Goal: Information Seeking & Learning: Learn about a topic

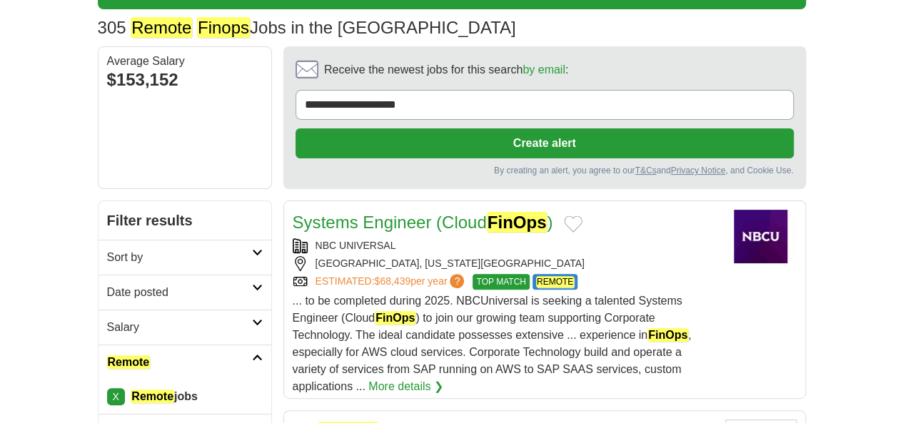
click at [107, 284] on h2 "Date posted" at bounding box center [179, 292] width 145 height 17
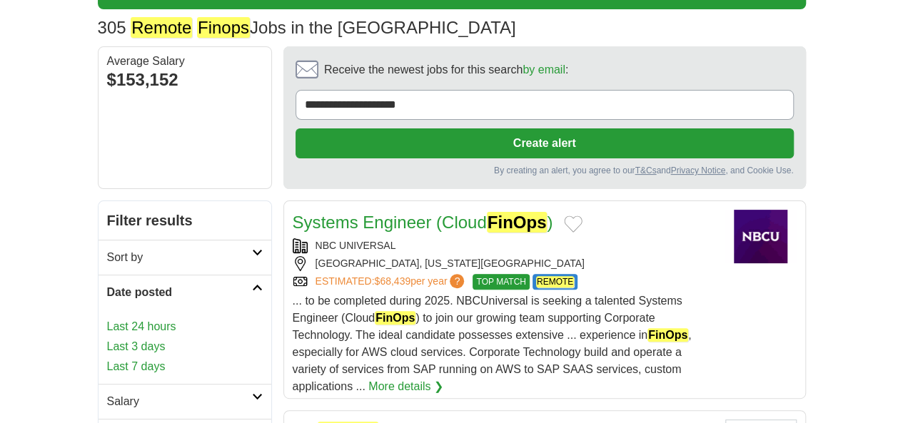
click at [107, 318] on link "Last 24 hours" at bounding box center [185, 326] width 156 height 17
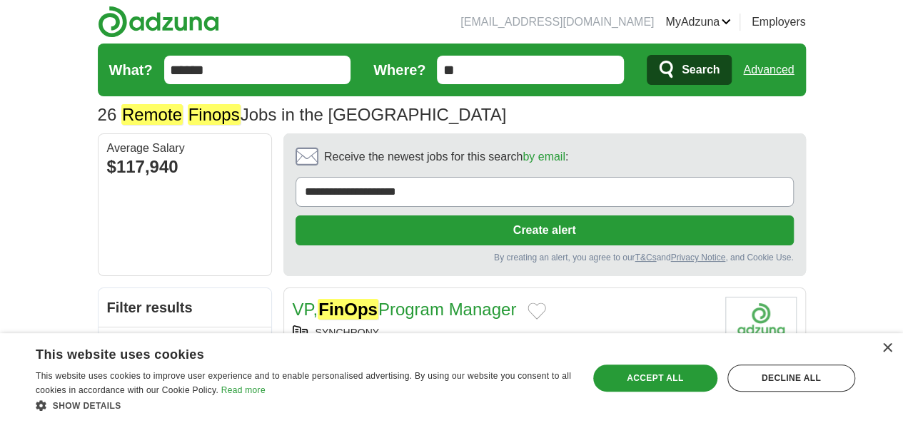
click at [241, 59] on input "******" at bounding box center [257, 70] width 187 height 29
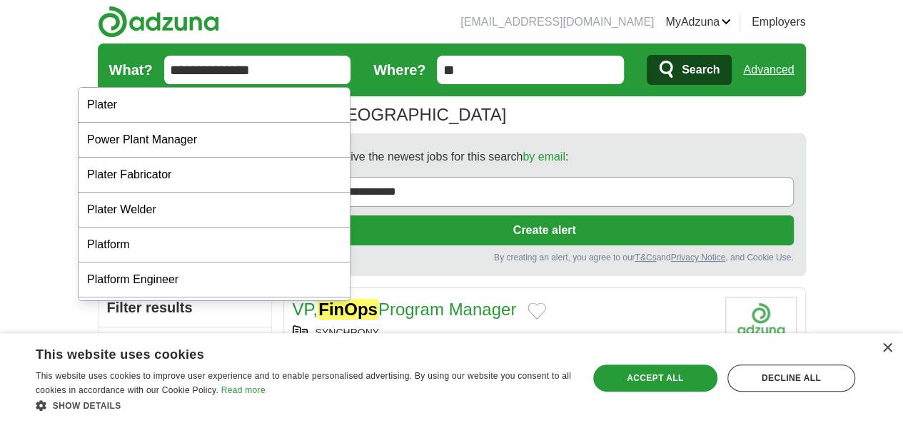
type input "**********"
click at [647, 55] on button "Search" at bounding box center [689, 70] width 85 height 30
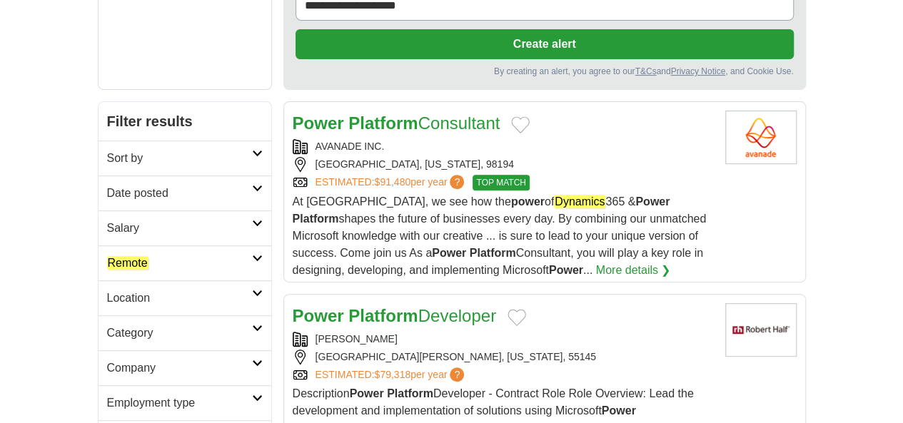
scroll to position [187, 0]
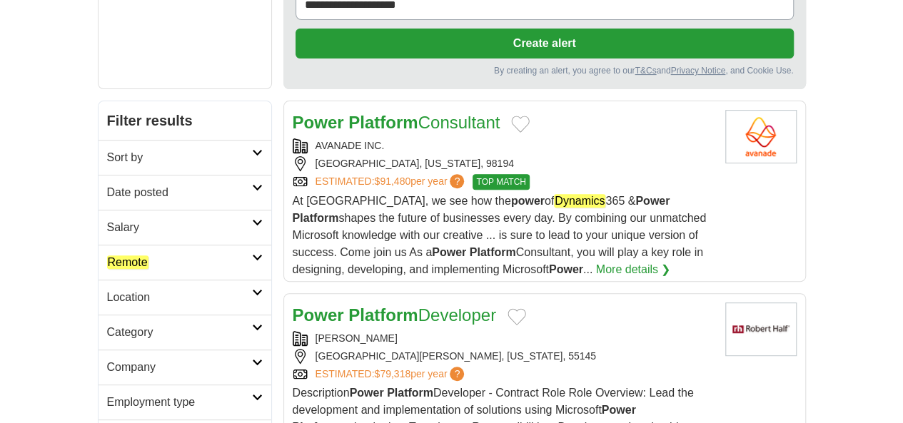
click at [107, 255] on em "Remote" at bounding box center [127, 262] width 41 height 14
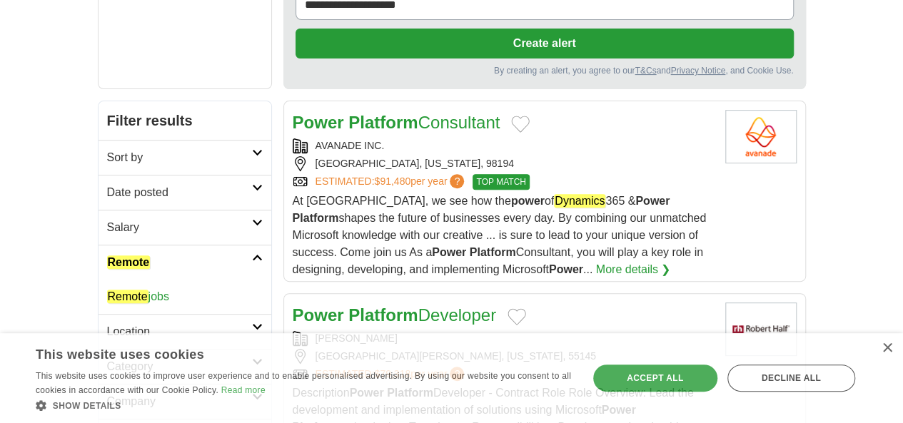
click at [107, 290] on em "Remote" at bounding box center [127, 297] width 41 height 14
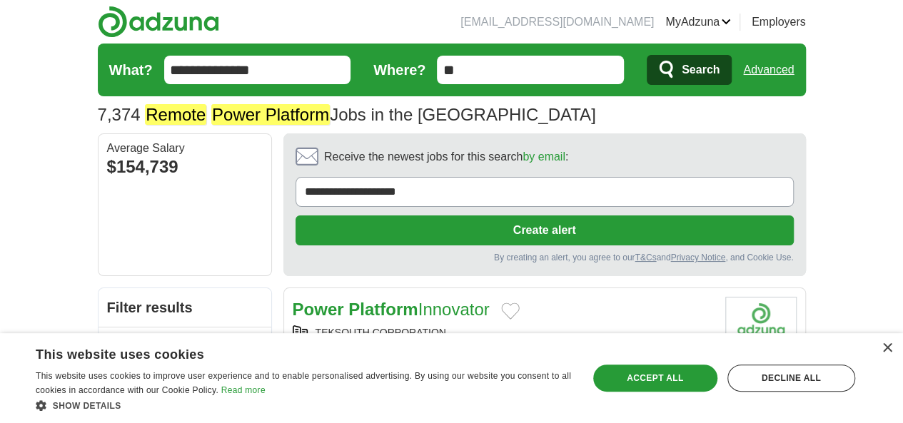
scroll to position [111, 0]
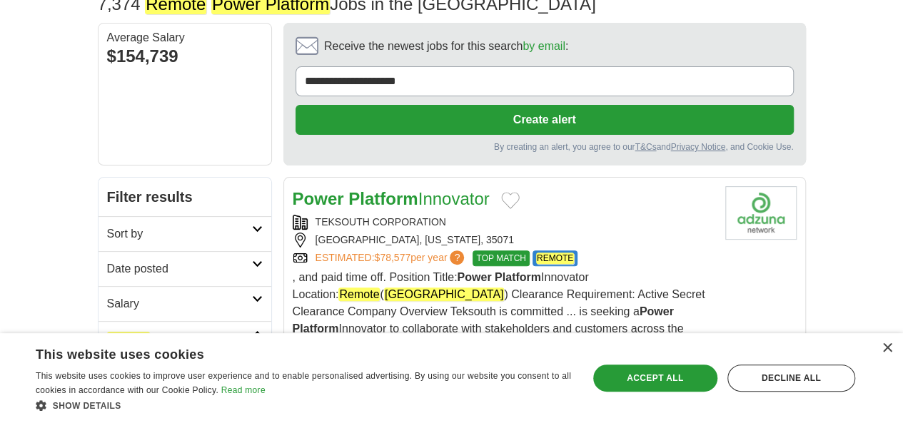
click at [98, 251] on link "Date posted" at bounding box center [184, 268] width 173 height 35
click at [107, 295] on link "Last 24 hours" at bounding box center [185, 303] width 156 height 17
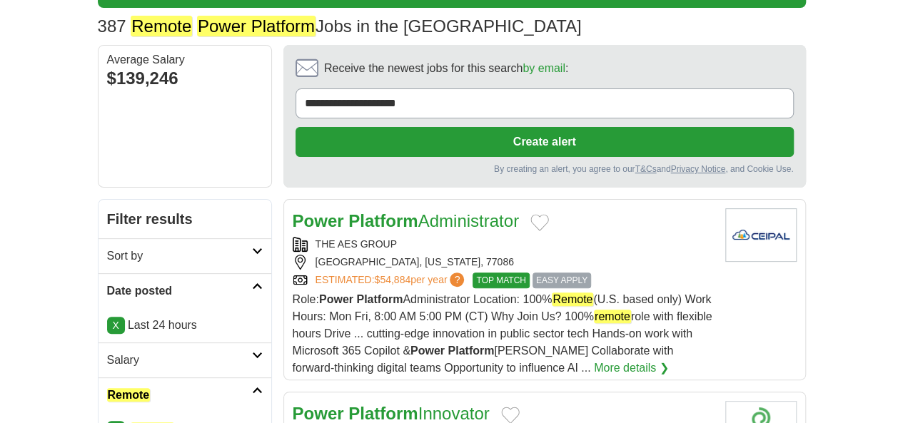
scroll to position [89, 0]
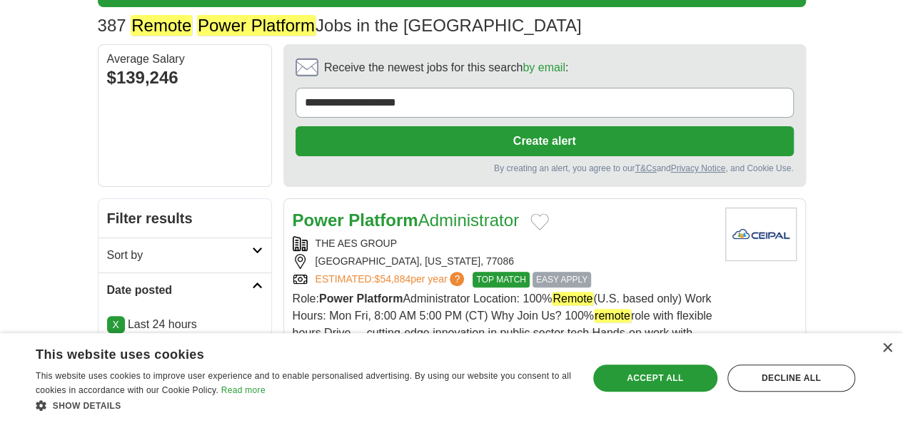
click at [410, 208] on h2 "Power Platform Administrator" at bounding box center [406, 221] width 226 height 26
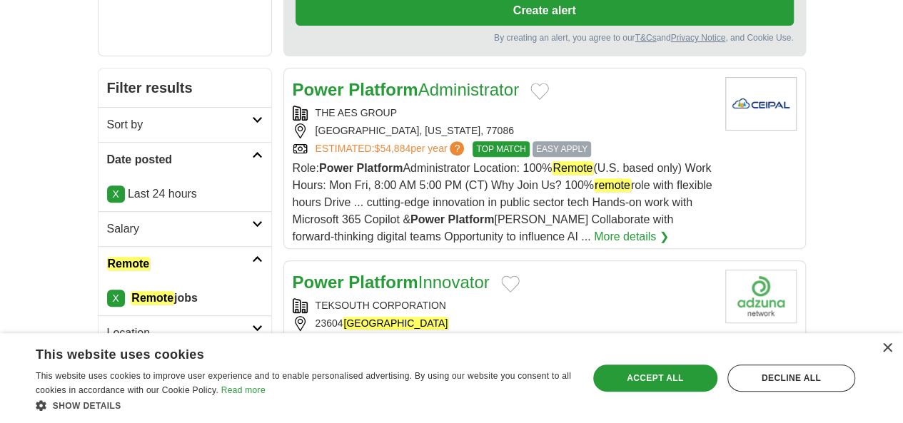
scroll to position [220, 0]
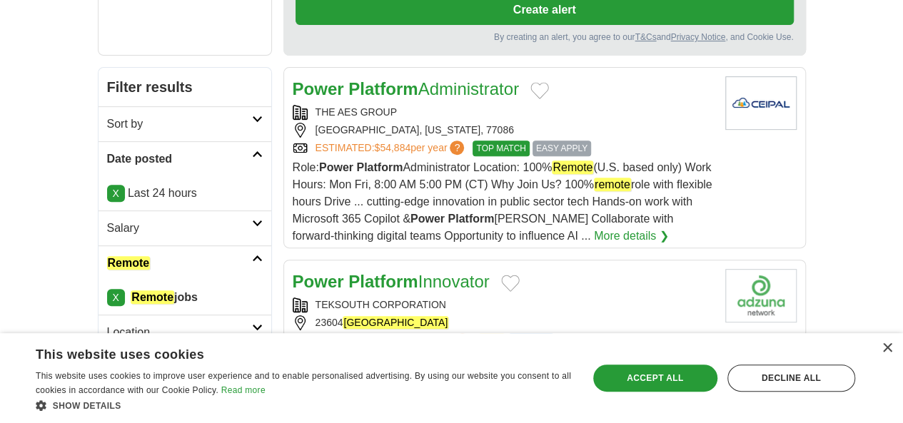
click at [409, 272] on link "Power Platform Innovator" at bounding box center [391, 281] width 197 height 19
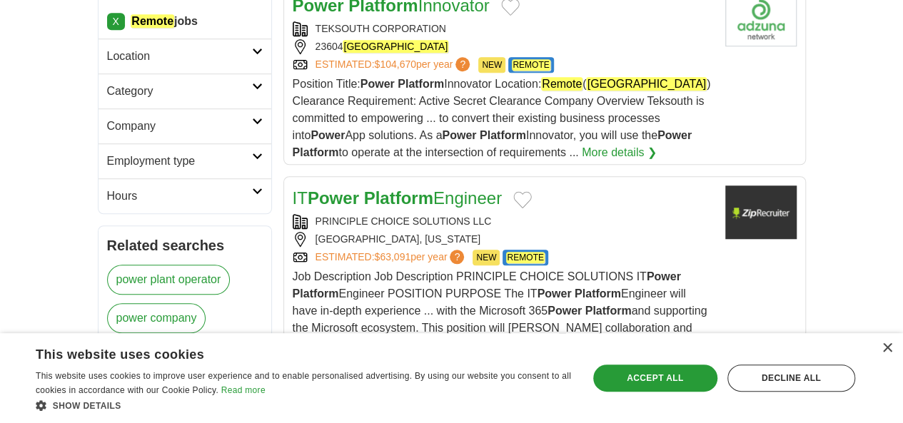
scroll to position [497, 0]
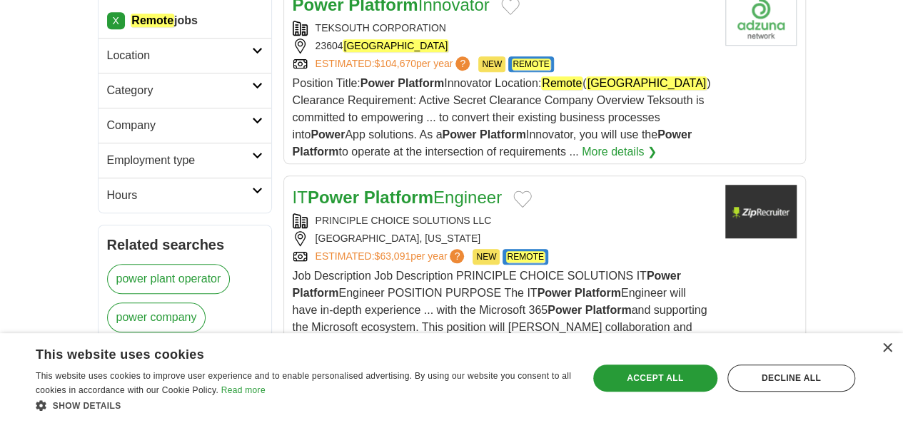
click at [403, 188] on link "IT Power Platform Engineer" at bounding box center [397, 197] width 209 height 19
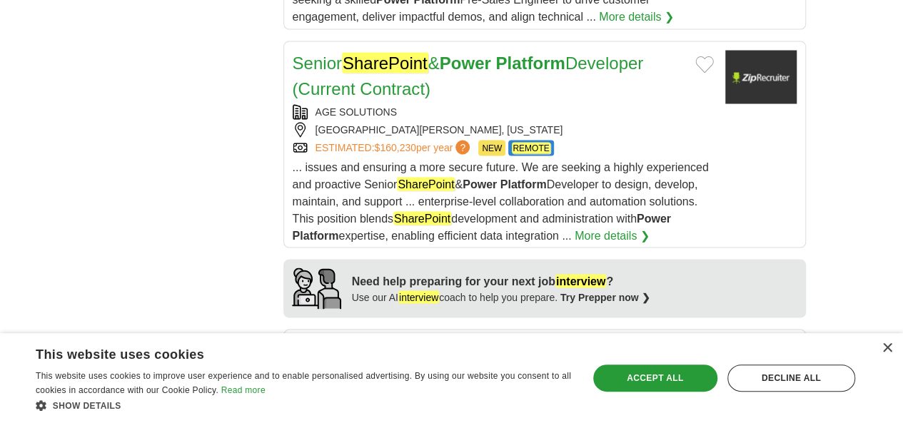
scroll to position [1417, 0]
